Goal: Information Seeking & Learning: Learn about a topic

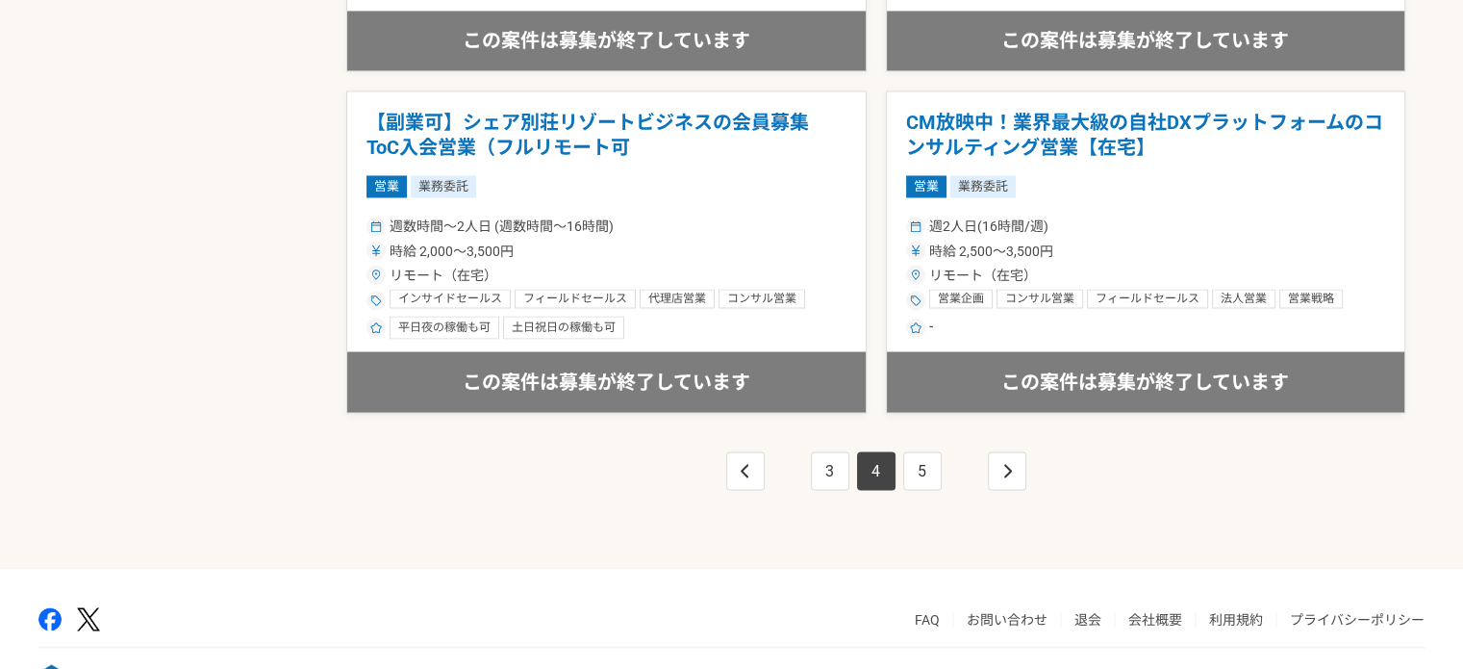
scroll to position [3463, 0]
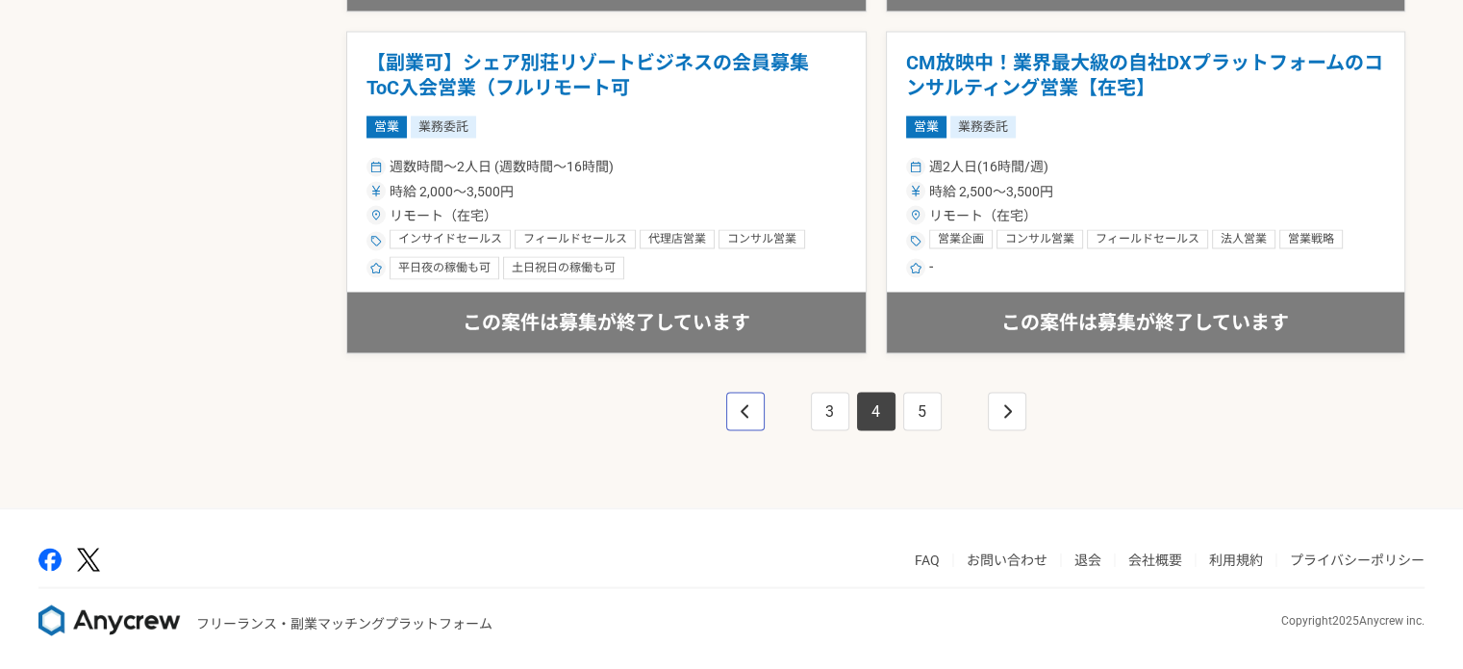
click at [750, 403] on link "pagination" at bounding box center [745, 411] width 38 height 38
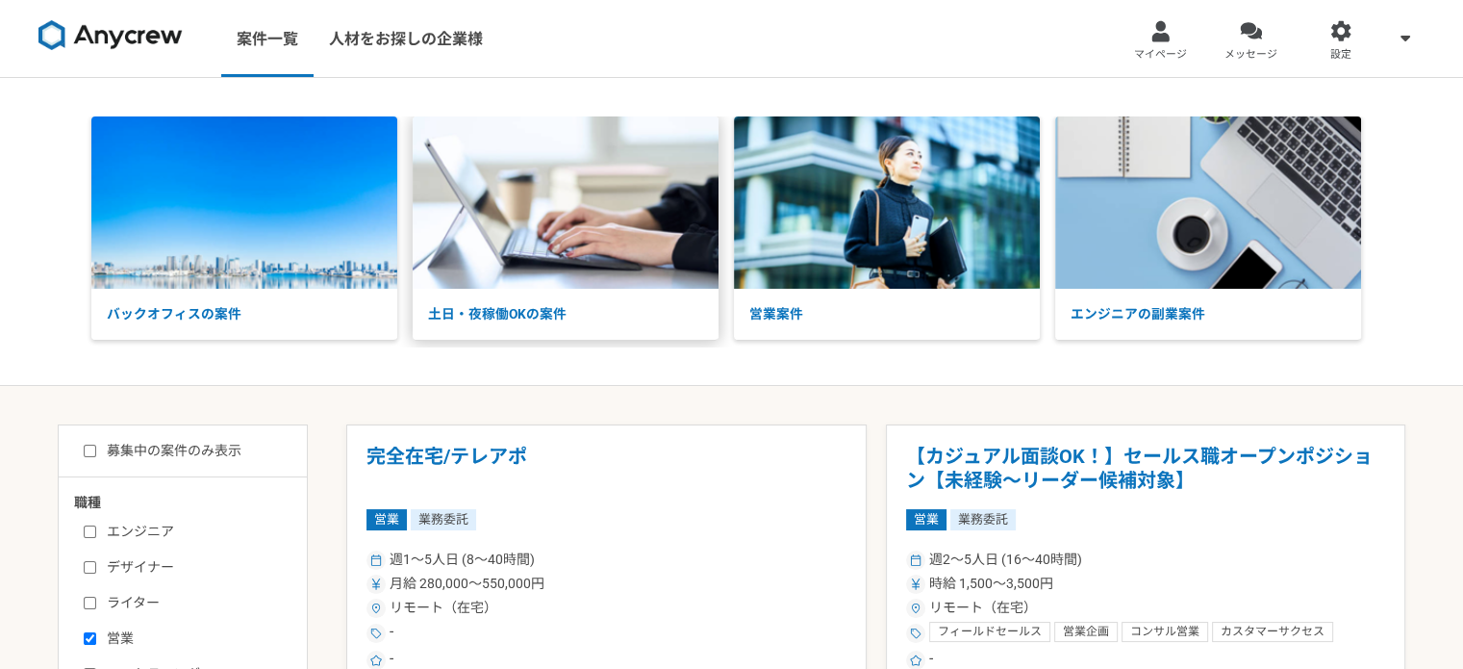
click at [572, 235] on img at bounding box center [566, 202] width 306 height 172
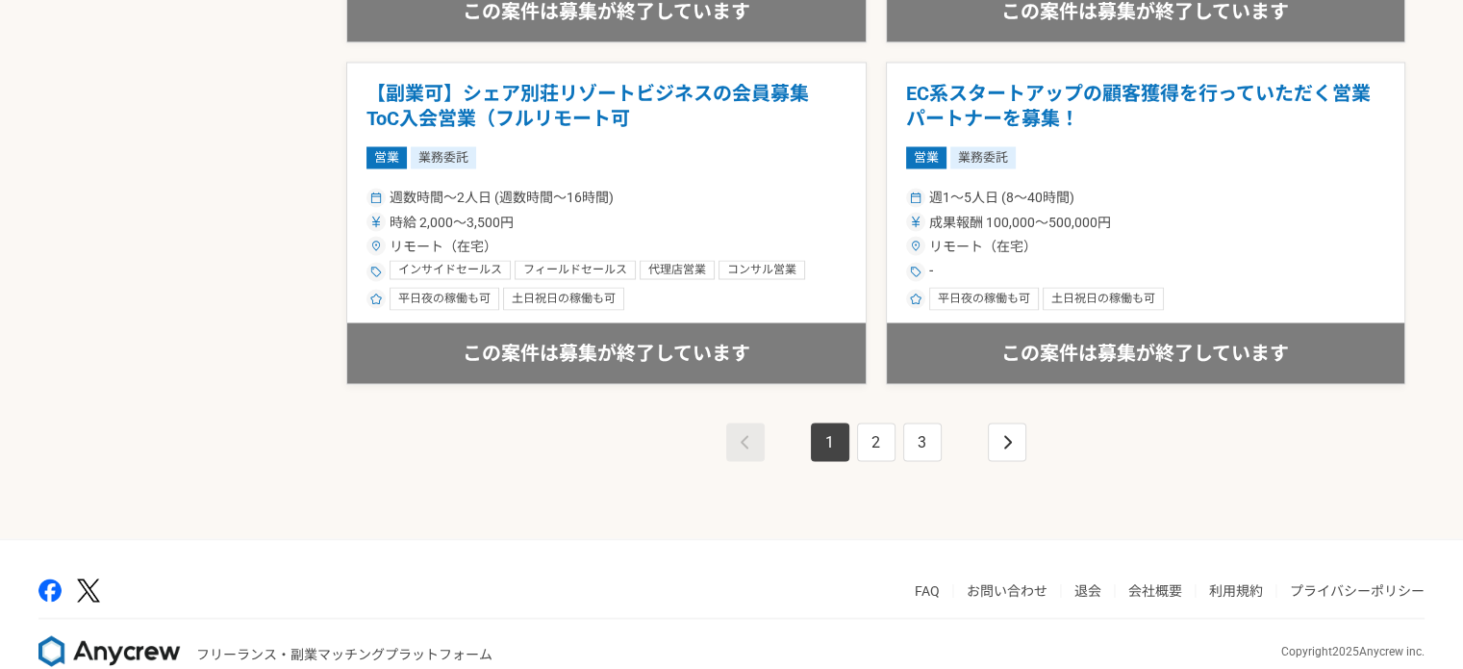
scroll to position [3463, 0]
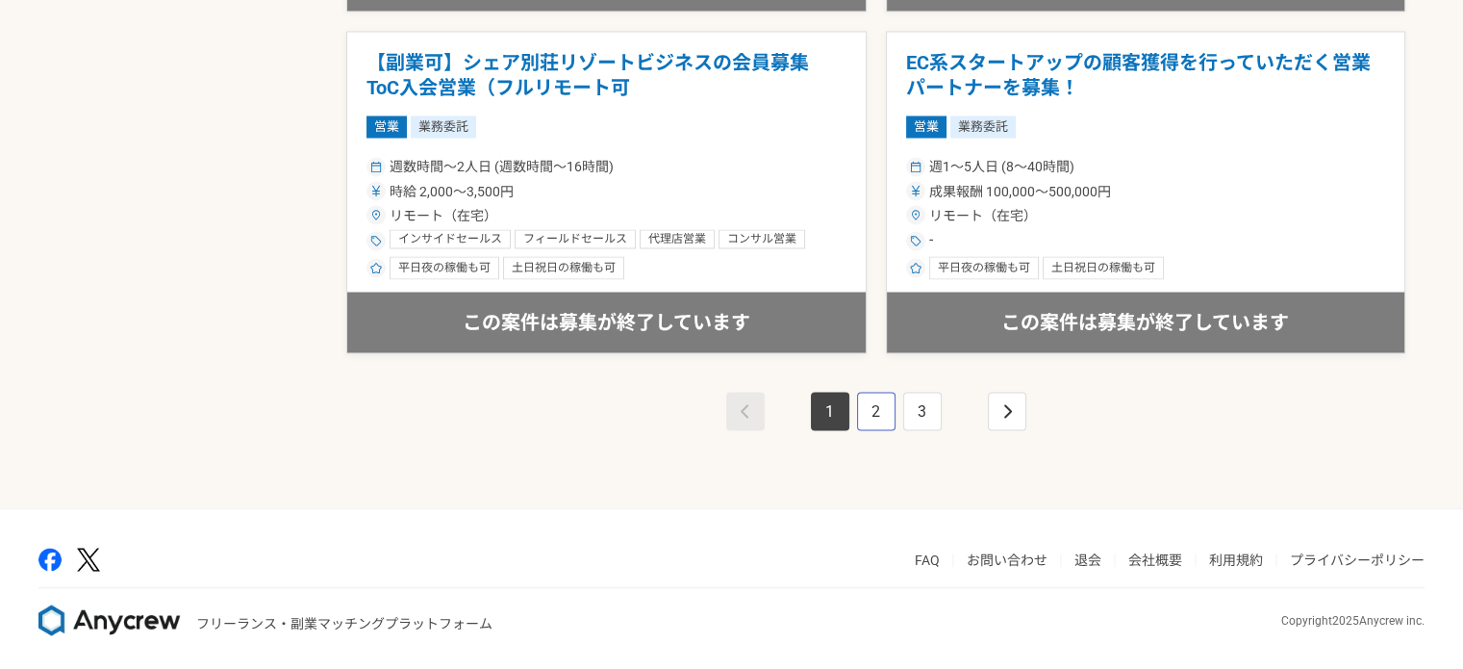
click at [874, 406] on link "2" at bounding box center [876, 411] width 38 height 38
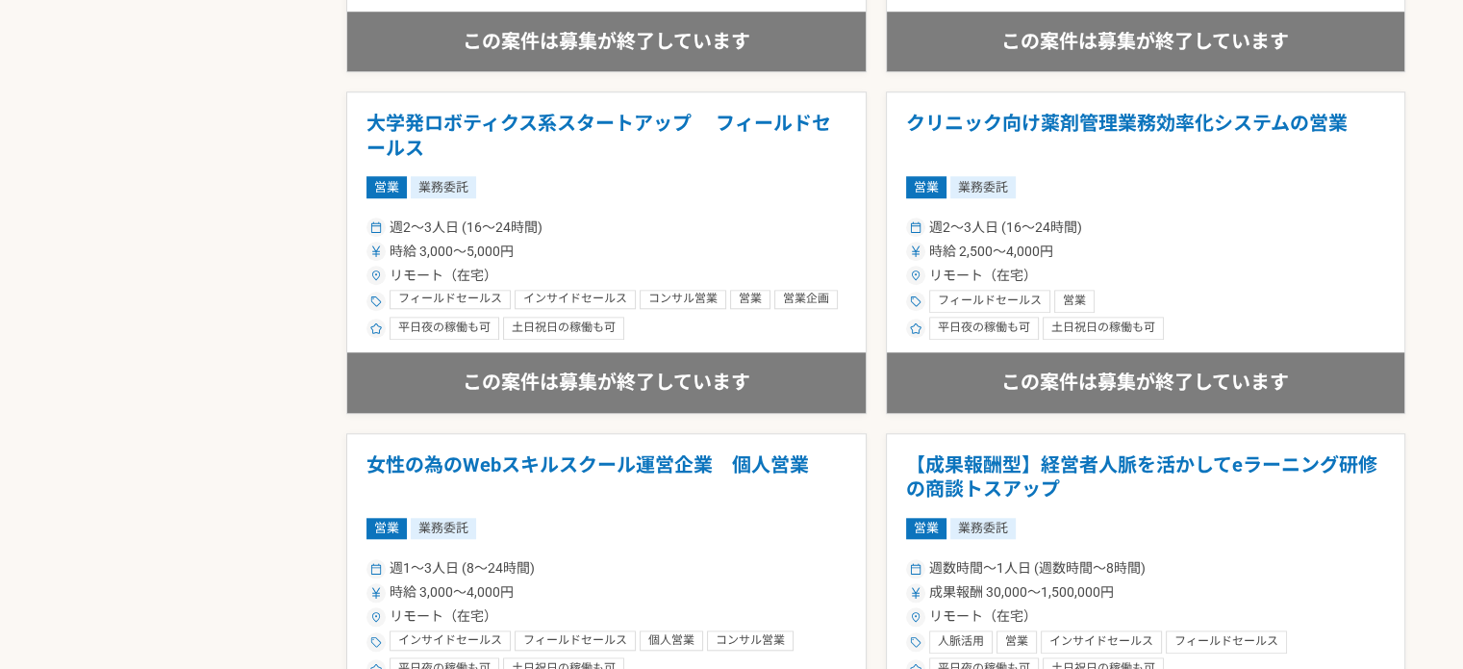
scroll to position [1732, 0]
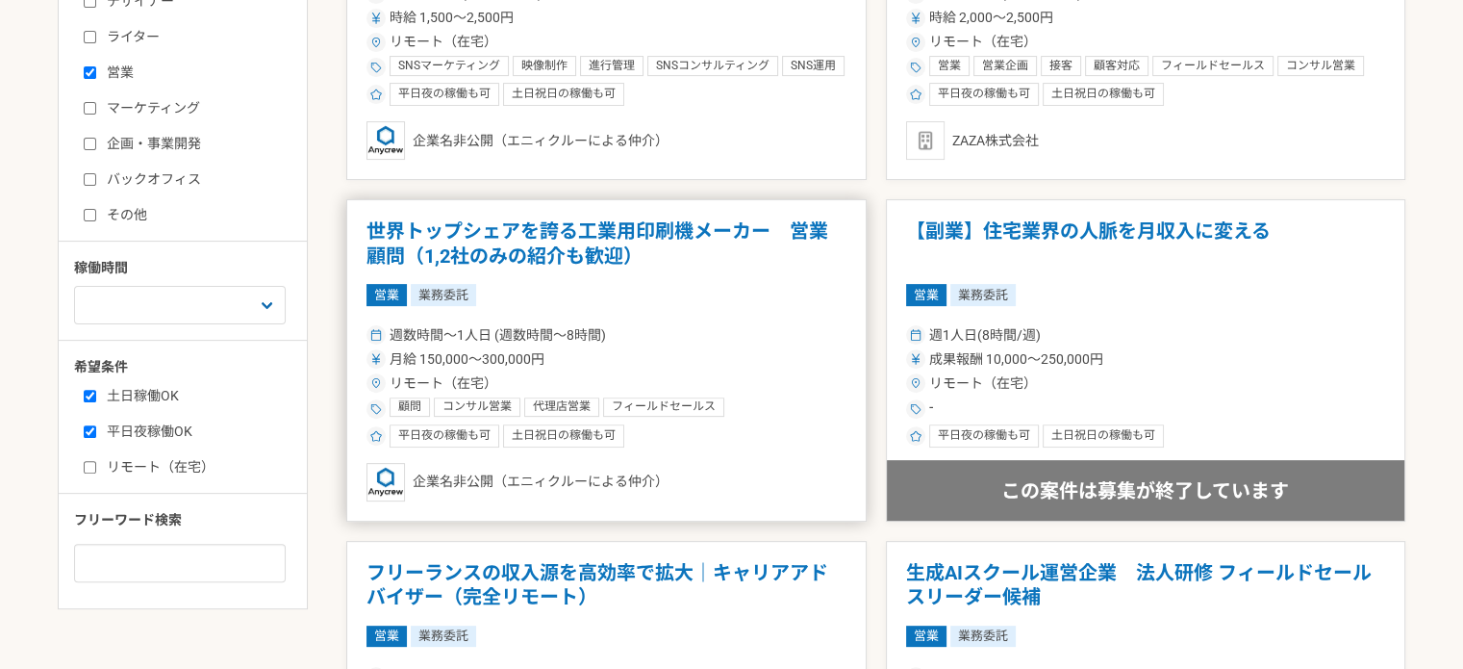
scroll to position [613, 0]
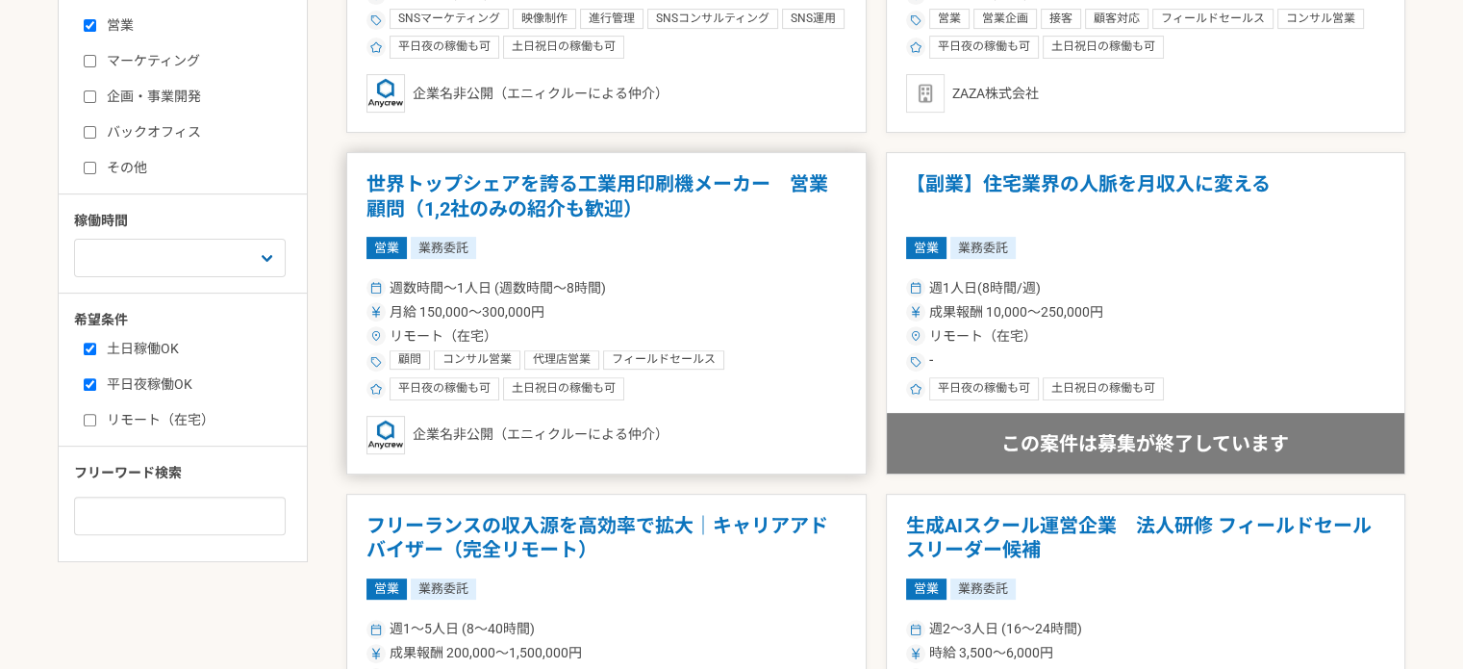
click at [813, 340] on div "リモート（在宅）" at bounding box center [607, 336] width 480 height 20
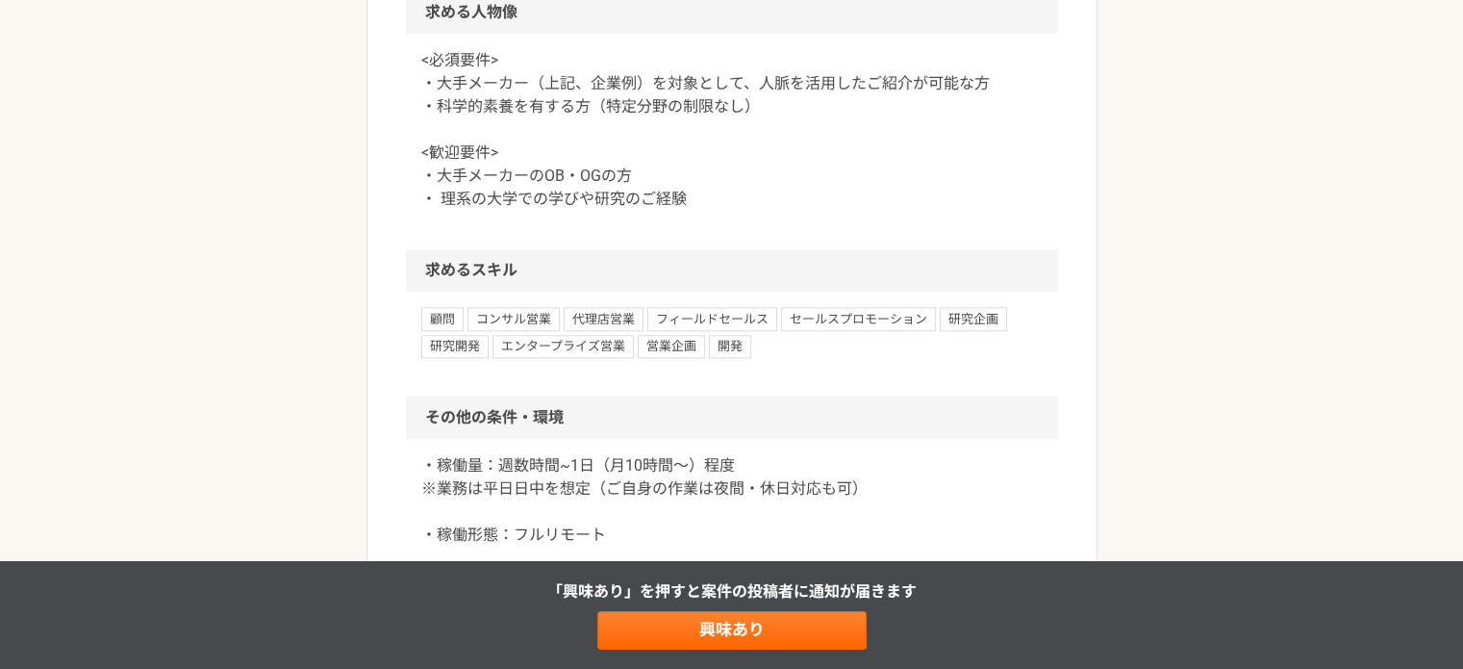
scroll to position [2116, 0]
